Goal: Find contact information: Obtain details needed to contact an individual or organization

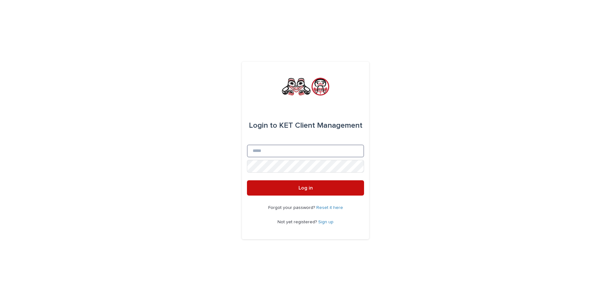
type input "**********"
click at [293, 187] on button "Log in" at bounding box center [305, 187] width 117 height 15
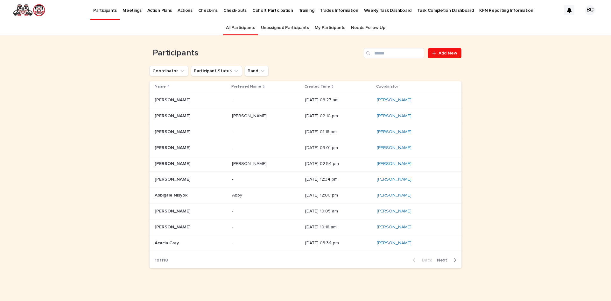
click at [317, 26] on link "My Participants" at bounding box center [330, 27] width 31 height 15
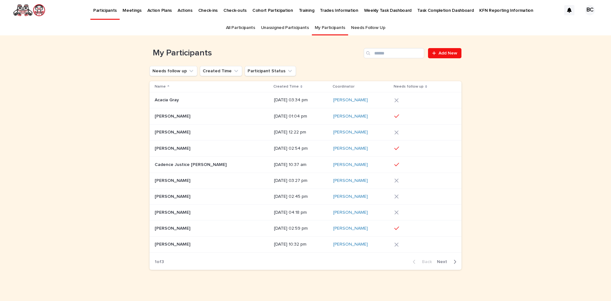
click at [234, 27] on link "All Participants" at bounding box center [240, 27] width 29 height 15
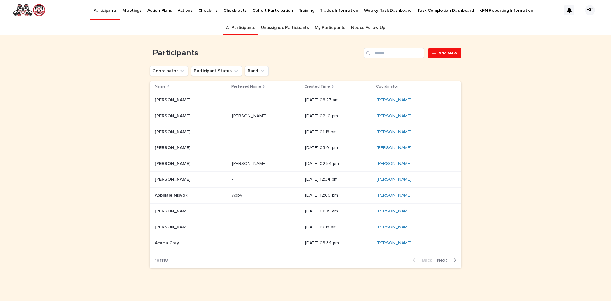
click at [237, 26] on link "All Participants" at bounding box center [240, 27] width 29 height 15
click at [246, 28] on link "All Participants" at bounding box center [240, 27] width 29 height 15
click at [378, 53] on input "Search" at bounding box center [394, 53] width 60 height 10
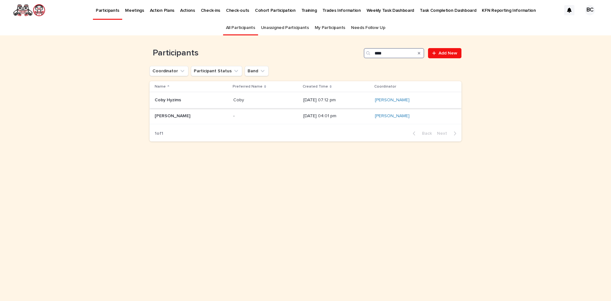
type input "****"
click at [199, 99] on p at bounding box center [191, 99] width 73 height 5
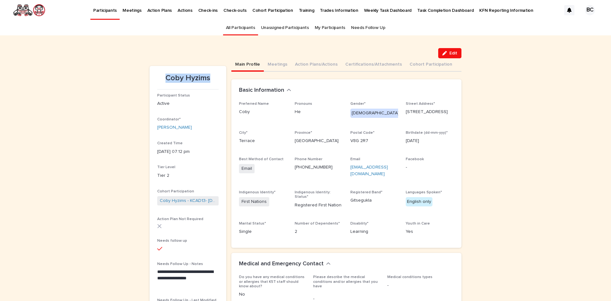
drag, startPoint x: 211, startPoint y: 78, endPoint x: 163, endPoint y: 82, distance: 48.5
click at [162, 82] on p "Coby Hyzims" at bounding box center [187, 77] width 61 height 9
copy p "Coby Hyzims"
drag, startPoint x: 323, startPoint y: 166, endPoint x: 281, endPoint y: 166, distance: 42.6
click at [281, 166] on div "Preferred Name Coby Pronouns He Gender* [DEMOGRAPHIC_DATA] Street Address* [STR…" at bounding box center [346, 170] width 215 height 138
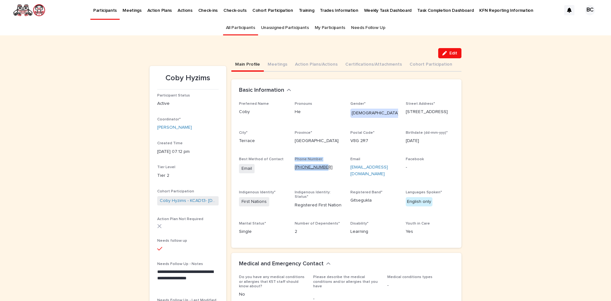
copy div "Phone Number [PHONE_NUMBER]"
click at [360, 170] on p "[EMAIL_ADDRESS][DOMAIN_NAME]" at bounding box center [374, 170] width 48 height 13
click at [380, 63] on button "Certifications/Attachments" at bounding box center [373, 64] width 64 height 13
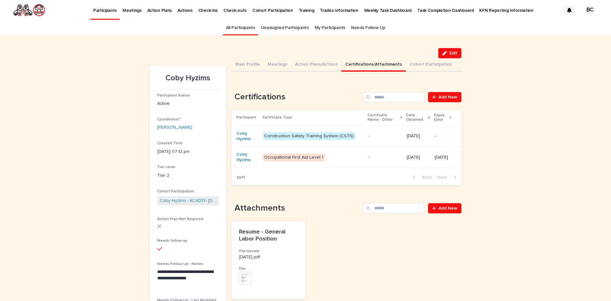
scroll to position [159, 0]
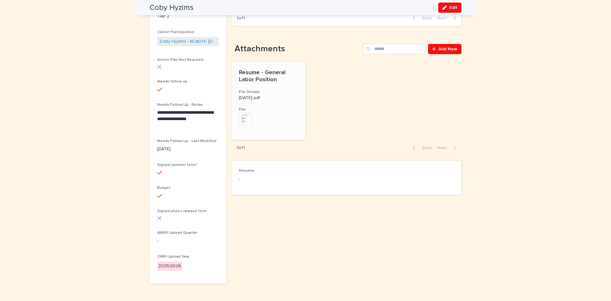
click at [243, 117] on img at bounding box center [245, 119] width 13 height 13
